Goal: Information Seeking & Learning: Learn about a topic

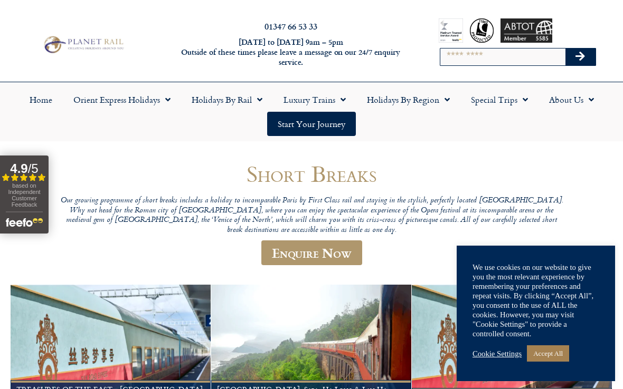
click at [509, 353] on link "Cookie Settings" at bounding box center [496, 353] width 49 height 9
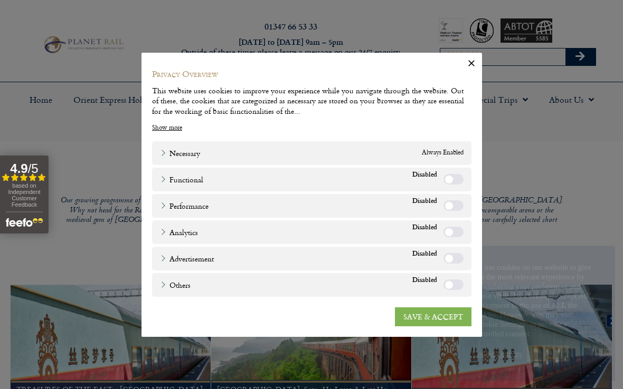
click at [444, 315] on link "SAVE & ACCEPT" at bounding box center [433, 316] width 76 height 19
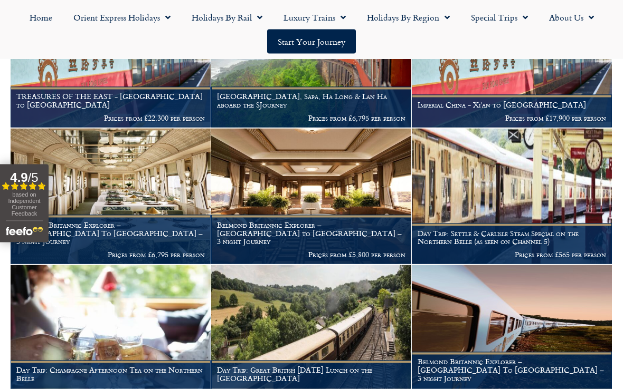
scroll to position [294, 0]
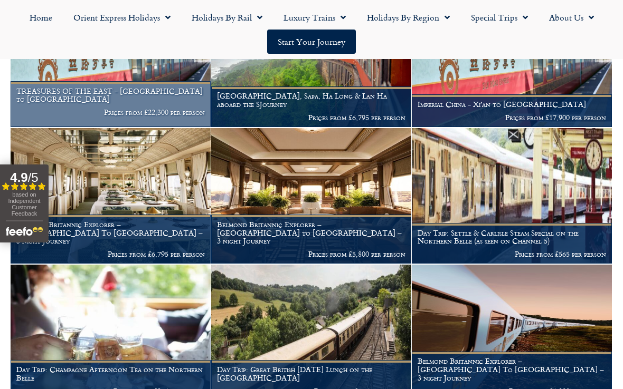
click at [63, 94] on figcaption "TREASURES OF THE EAST - [GEOGRAPHIC_DATA] to [GEOGRAPHIC_DATA] Prices from £22,…" at bounding box center [111, 104] width 200 height 46
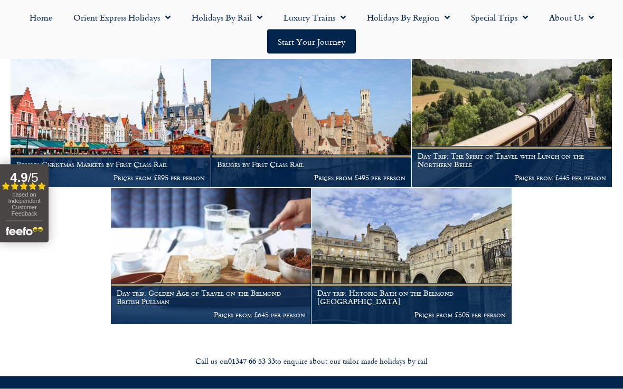
scroll to position [1749, 0]
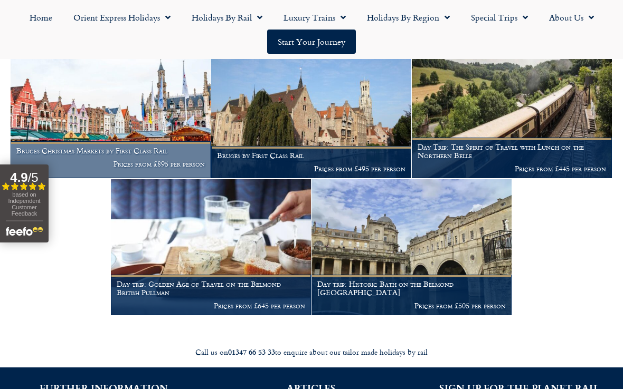
click at [83, 141] on figcaption "Bruges Christmas Markets by First Class Rail Prices from £895 per person" at bounding box center [111, 159] width 200 height 37
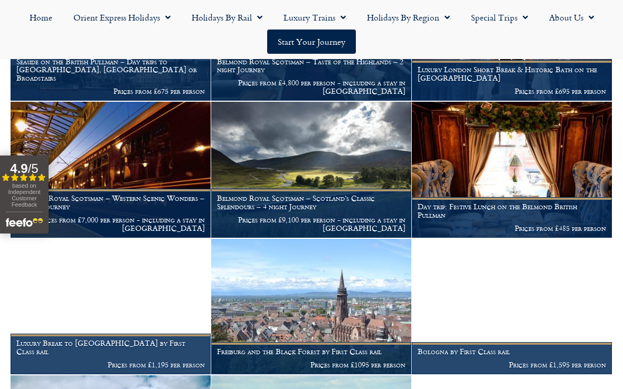
scroll to position [825, 0]
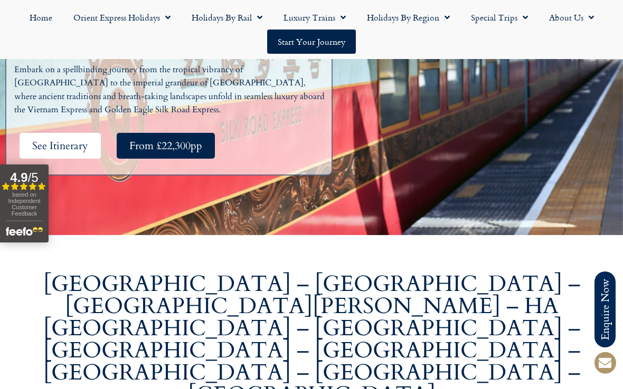
click at [52, 139] on span "See Itinerary" at bounding box center [60, 145] width 56 height 13
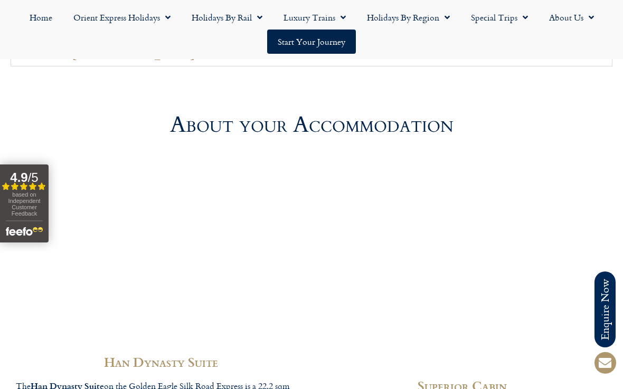
scroll to position [2918, 0]
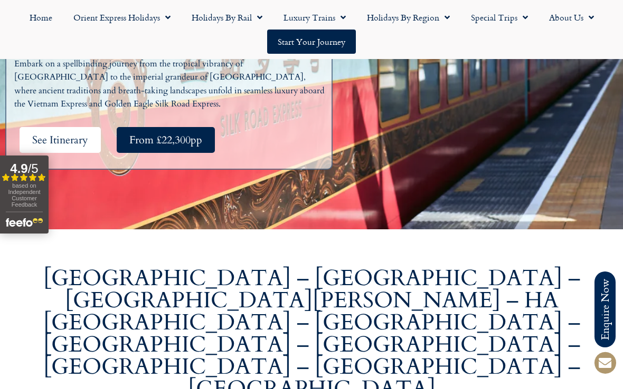
scroll to position [284, 0]
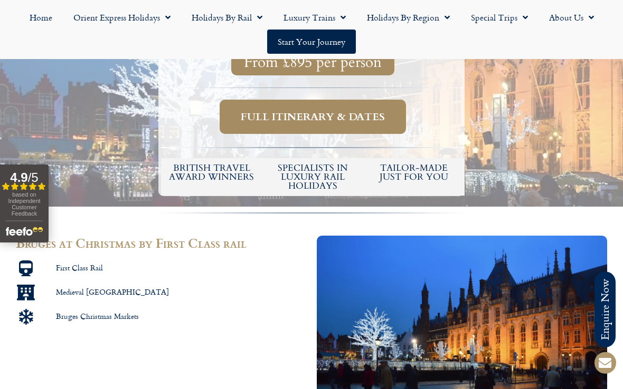
scroll to position [385, 0]
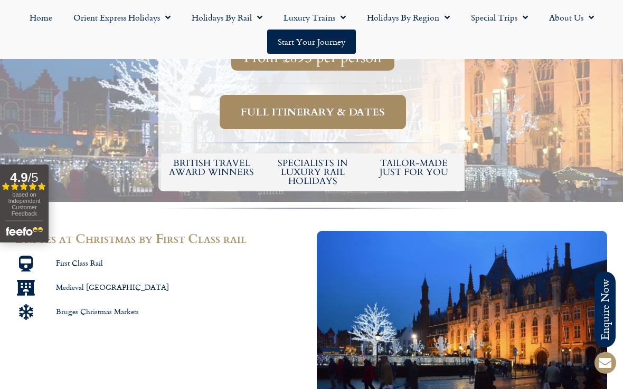
click at [280, 106] on span "Full itinerary & dates" at bounding box center [313, 112] width 144 height 13
click at [280, 111] on span "Full itinerary & dates" at bounding box center [313, 112] width 144 height 13
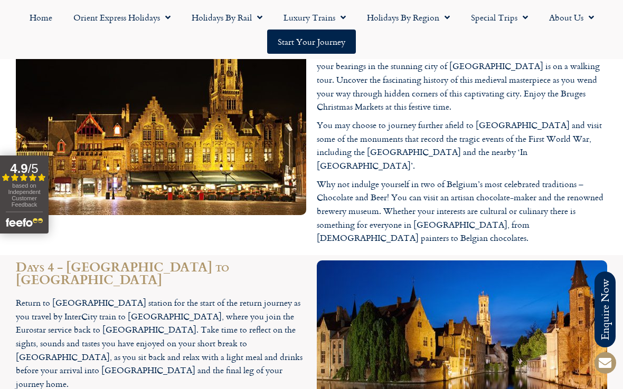
scroll to position [1232, 0]
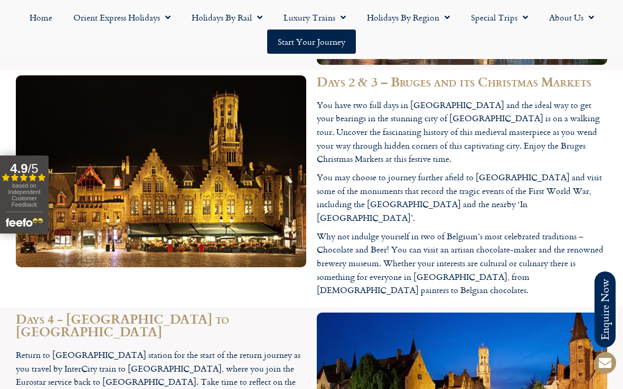
scroll to position [403, 0]
